Goal: Task Accomplishment & Management: Use online tool/utility

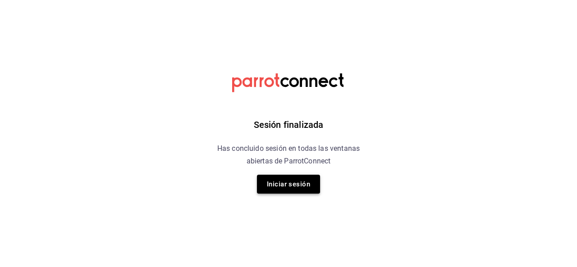
click at [285, 185] on button "Iniciar sesión" at bounding box center [288, 184] width 63 height 19
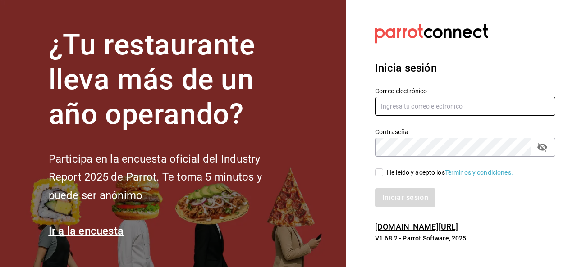
click at [433, 109] on input "text" at bounding box center [465, 106] width 180 height 19
type input "[EMAIL_ADDRESS][DOMAIN_NAME]"
click at [379, 170] on input "He leído y acepto los Términos y condiciones." at bounding box center [379, 173] width 8 height 8
checkbox input "true"
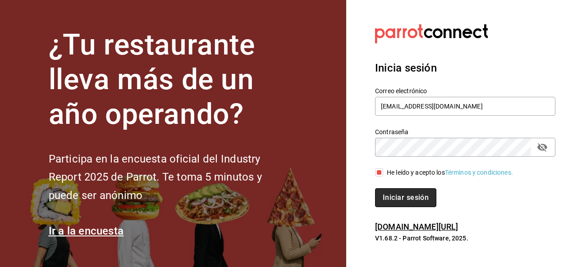
click at [404, 198] on button "Iniciar sesión" at bounding box center [405, 197] width 61 height 19
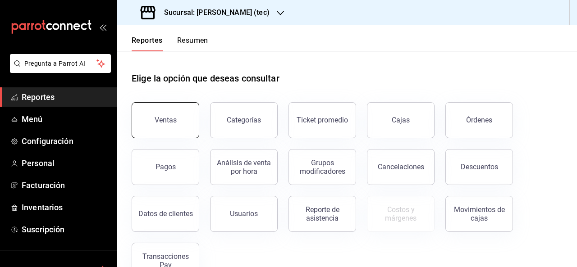
click at [159, 121] on div "Ventas" at bounding box center [166, 120] width 22 height 9
